Goal: Find specific page/section: Find specific page/section

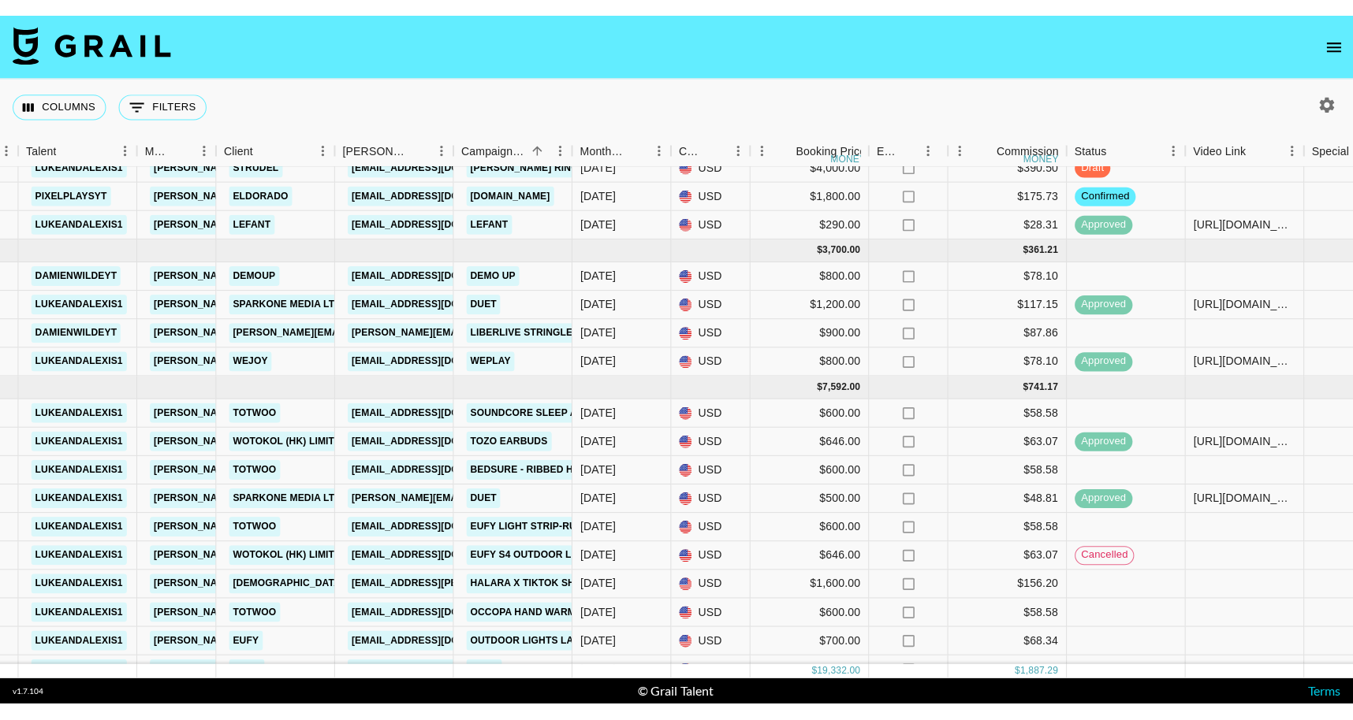
scroll to position [106, 309]
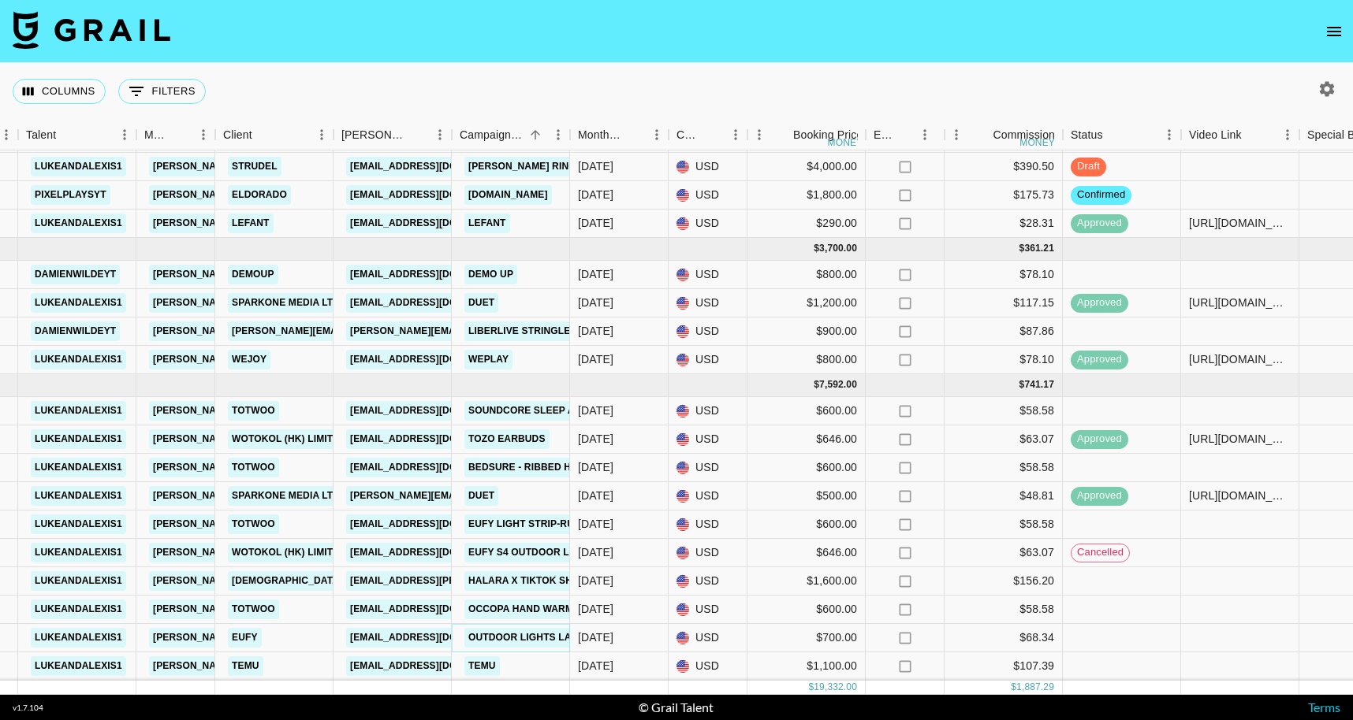
click at [536, 641] on link "Outdoor Lights Launch" at bounding box center [533, 638] width 139 height 20
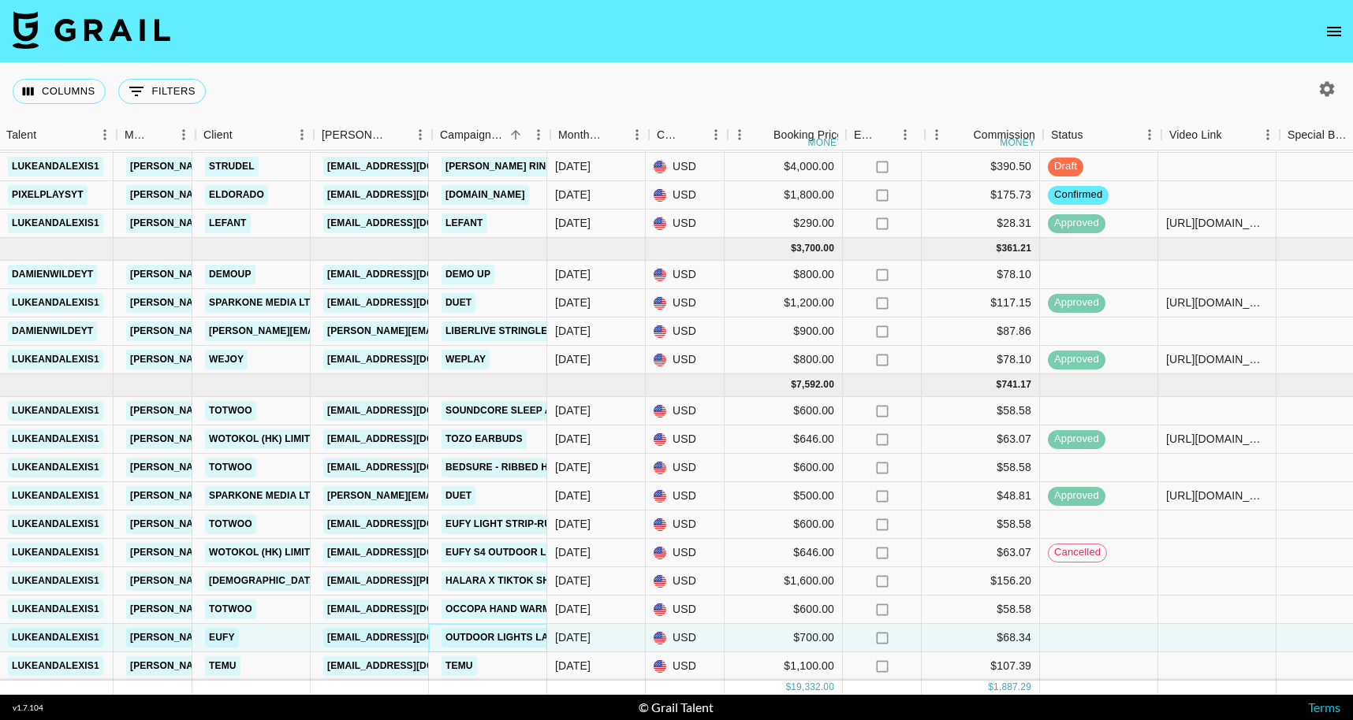
scroll to position [106, 327]
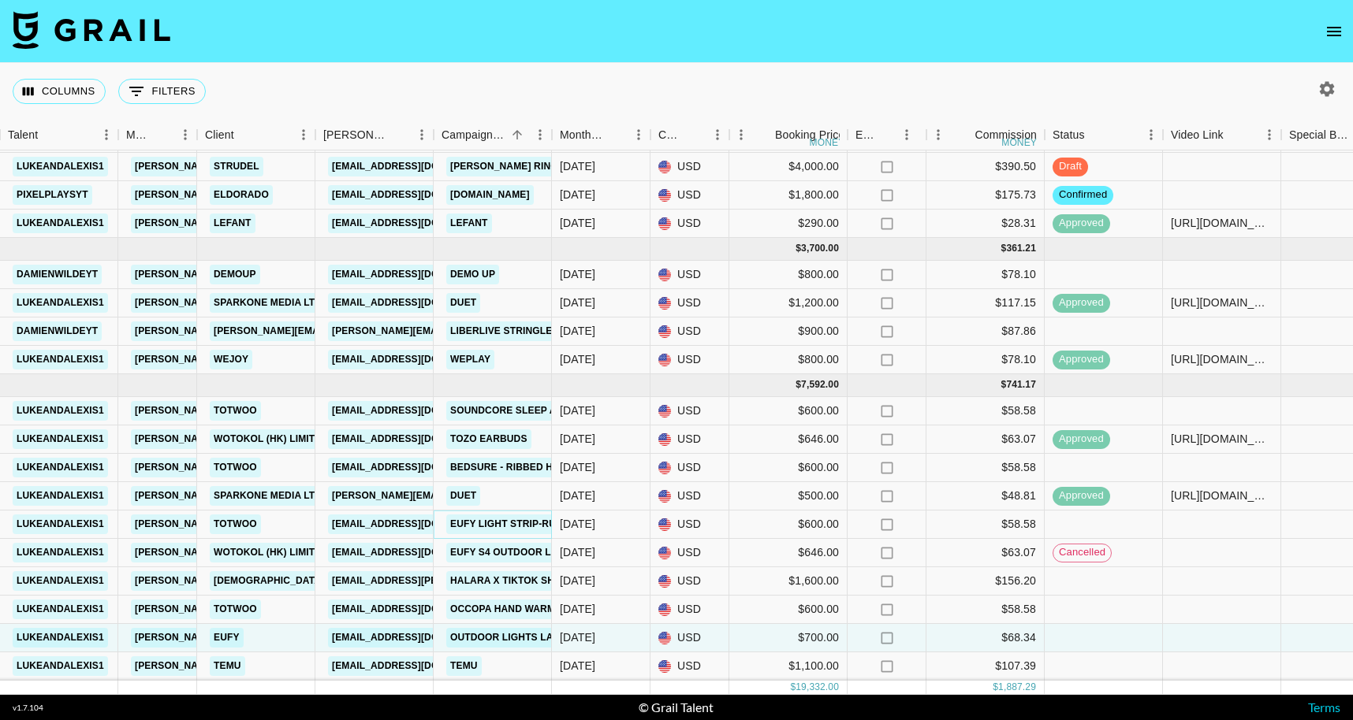
click at [505, 526] on link "eufy light strip-Ruby" at bounding box center [509, 525] width 127 height 20
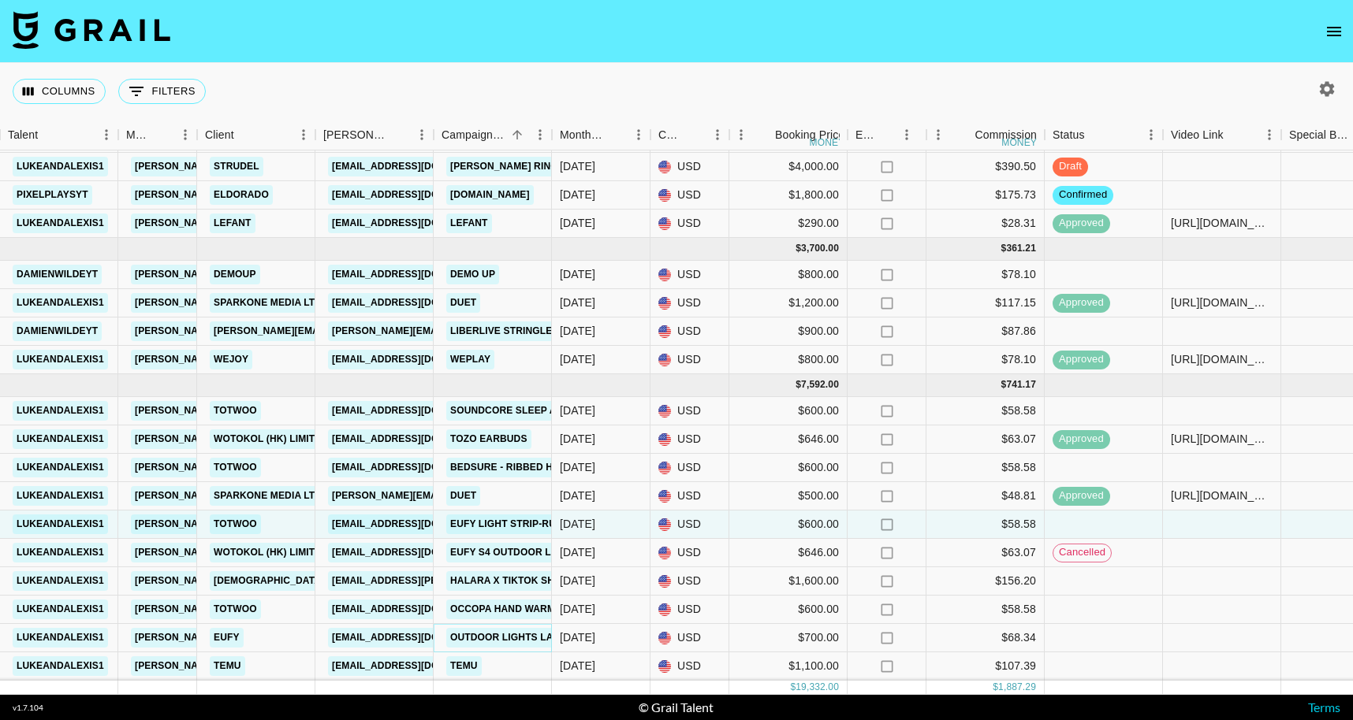
click at [531, 636] on link "Outdoor Lights Launch" at bounding box center [515, 638] width 139 height 20
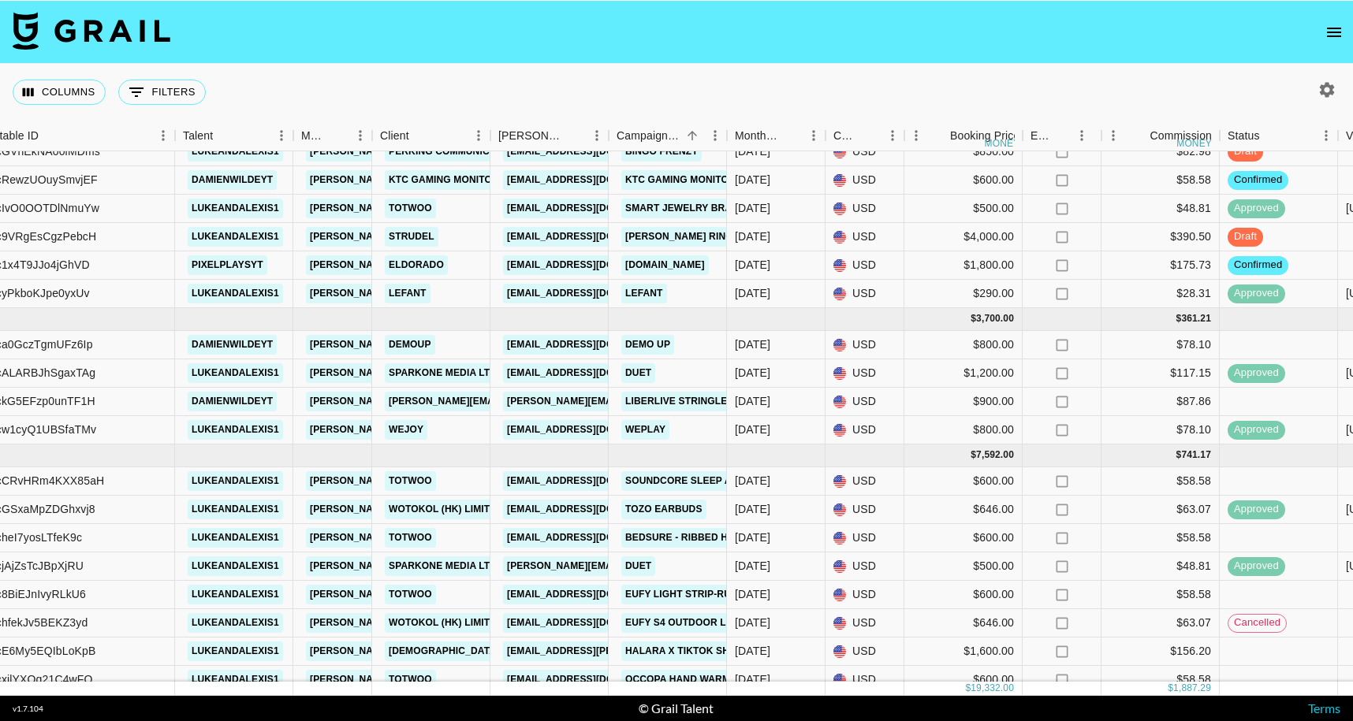
scroll to position [106, 152]
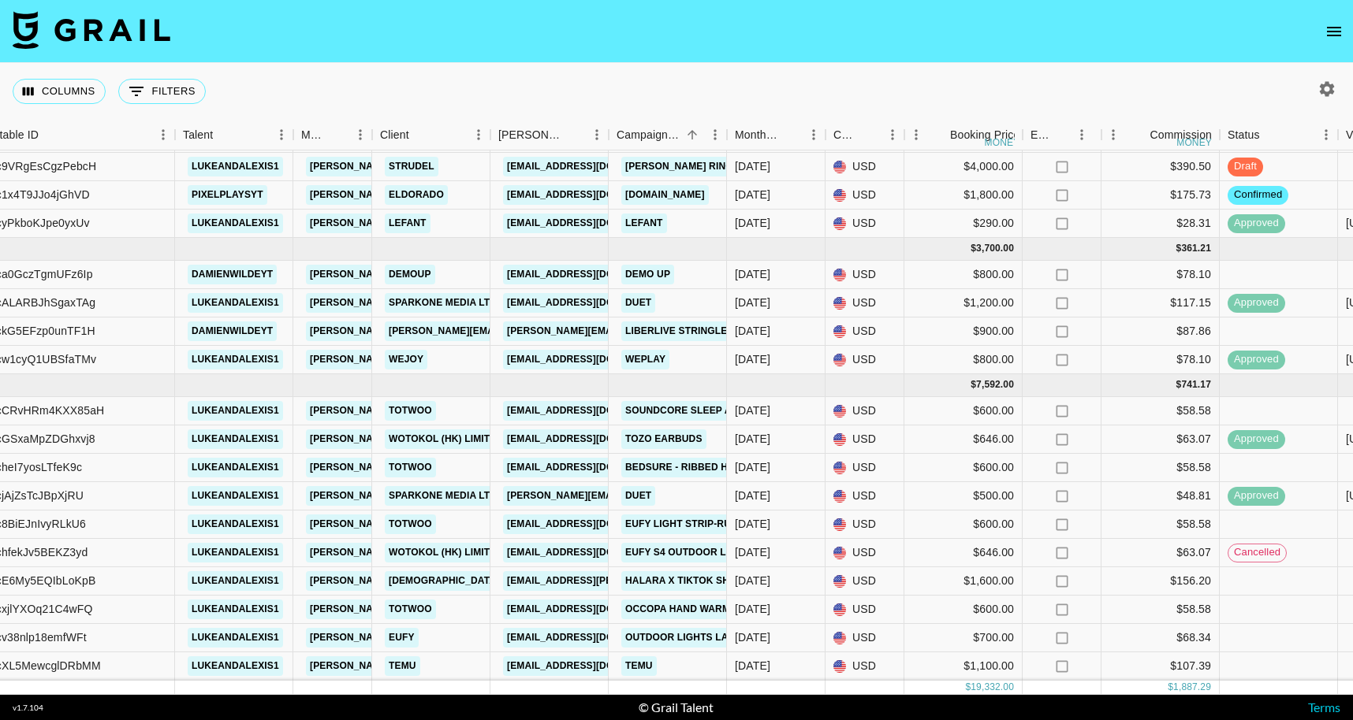
drag, startPoint x: 10, startPoint y: 717, endPoint x: 54, endPoint y: 705, distance: 45.2
click at [54, 705] on footer "v 1.7.104 © Grail Talent Terms" at bounding box center [676, 707] width 1353 height 25
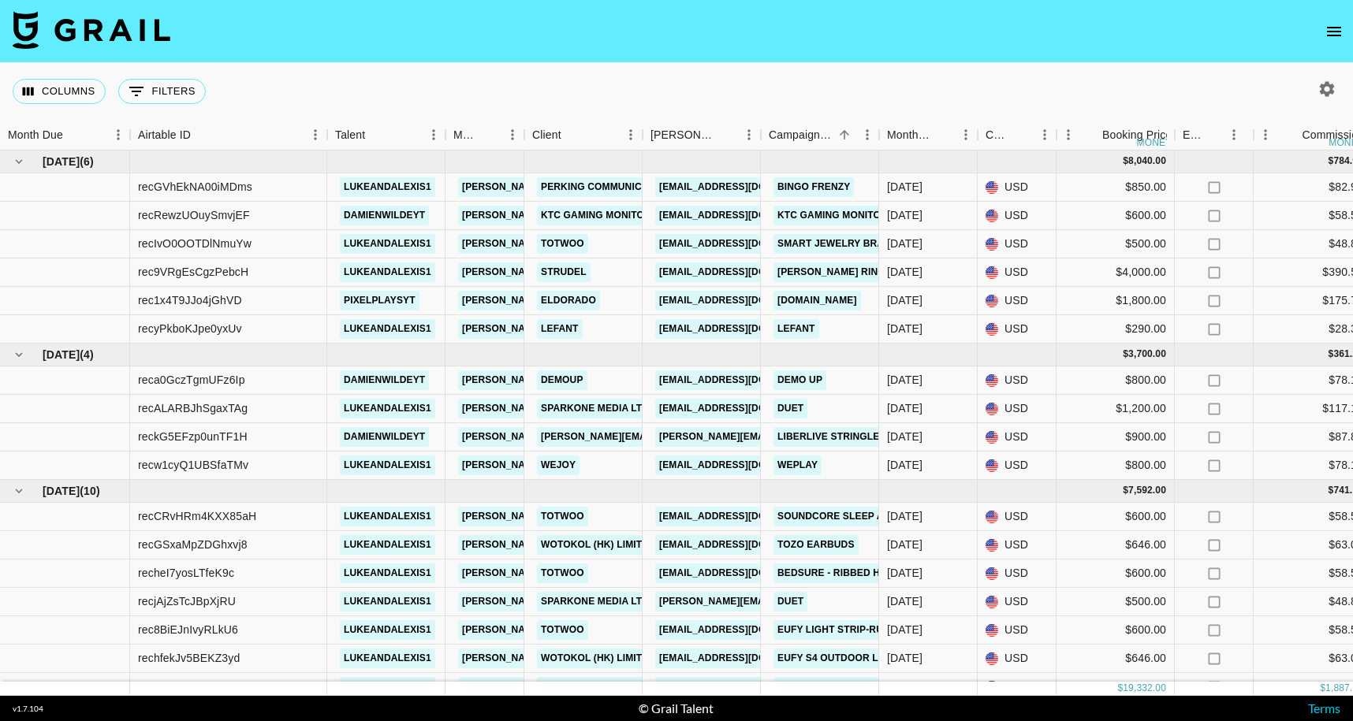
scroll to position [105, 0]
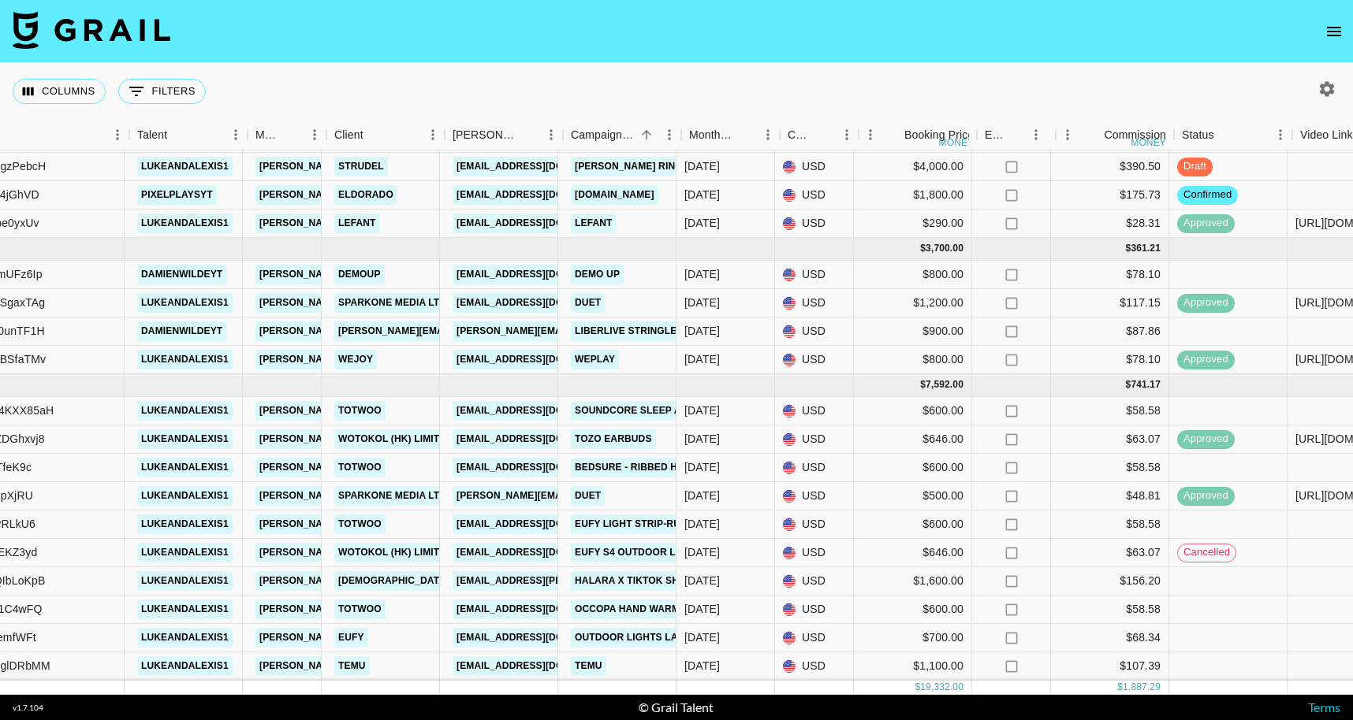
scroll to position [106, 193]
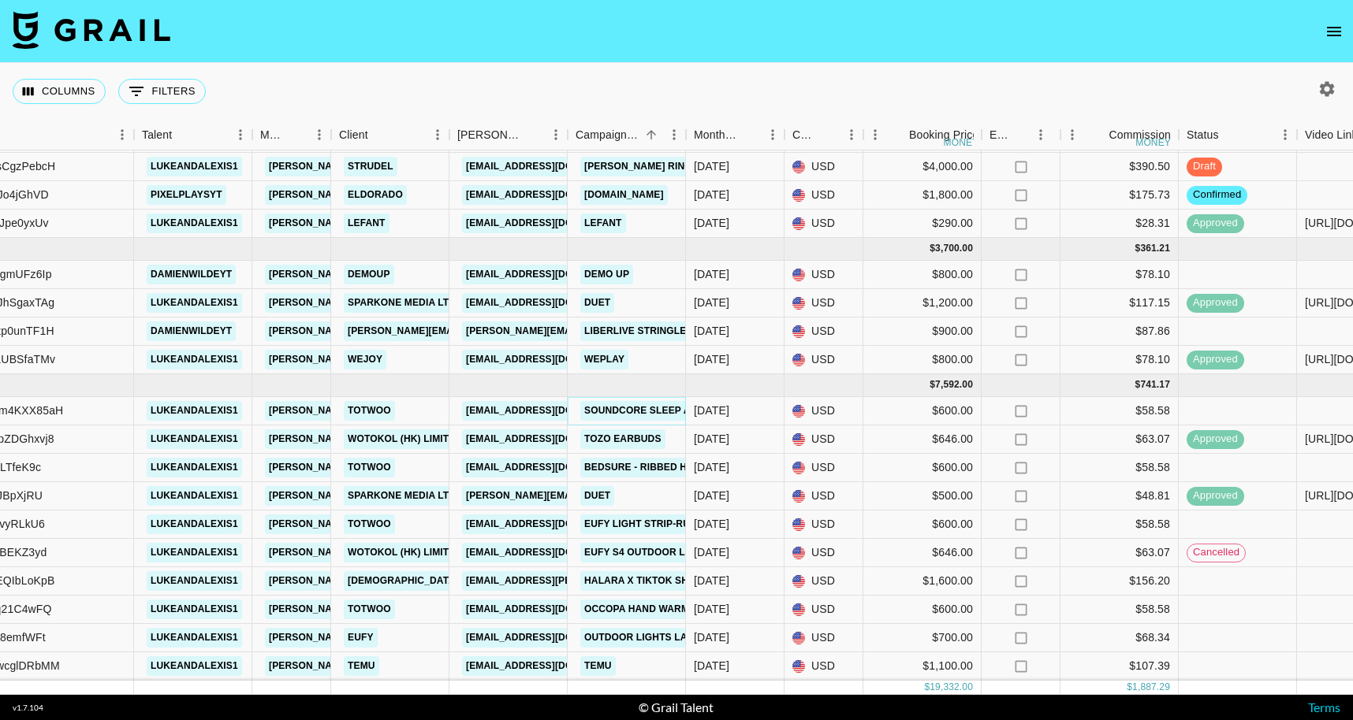
click at [611, 405] on link "soundcore Sleep A30 | The World's First Smart ANC Sleep Earbuds" at bounding box center [767, 411] width 375 height 20
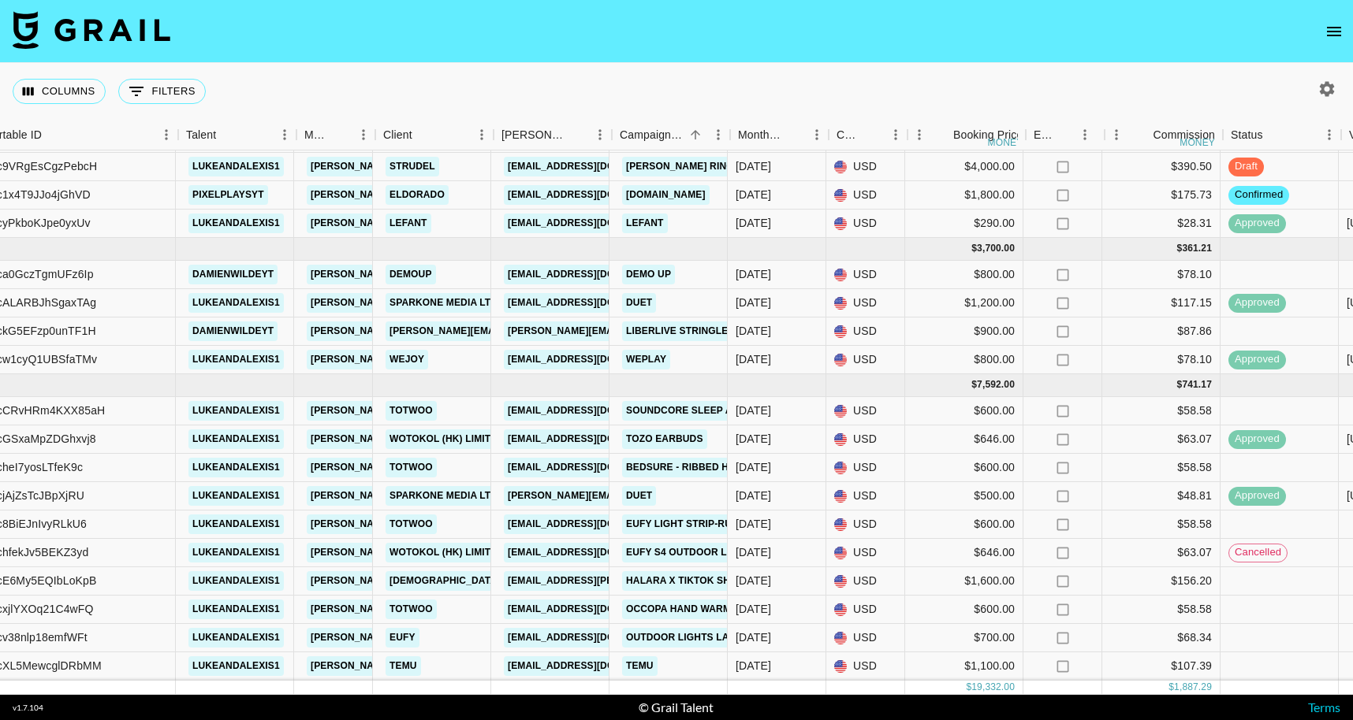
scroll to position [106, 148]
